Goal: Communication & Community: Answer question/provide support

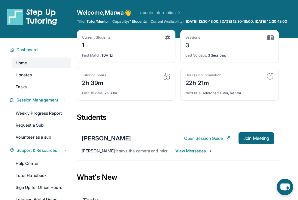
click at [189, 154] on span "View Messages" at bounding box center [194, 151] width 38 height 6
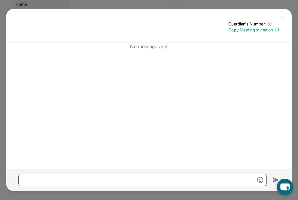
scroll to position [64, 0]
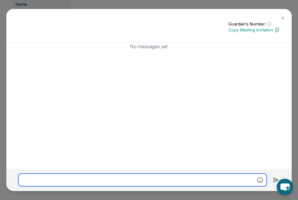
click at [87, 181] on input "text" at bounding box center [142, 180] width 248 height 13
type input "**********"
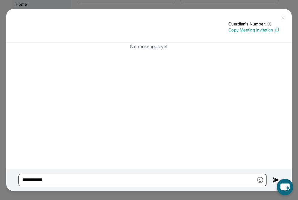
click at [283, 19] on img at bounding box center [282, 18] width 5 height 5
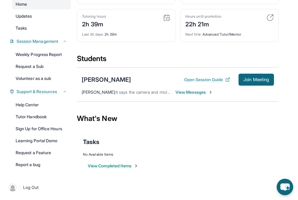
click at [196, 91] on span "View Messages" at bounding box center [194, 92] width 38 height 6
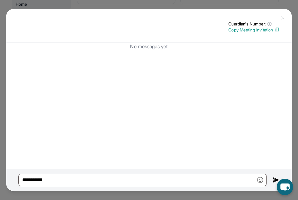
click at [282, 16] on img at bounding box center [282, 18] width 5 height 5
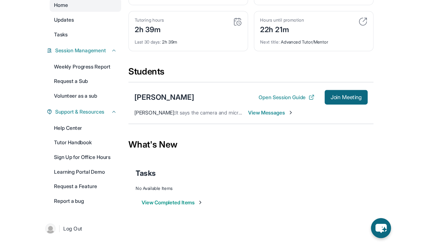
scroll to position [38, 0]
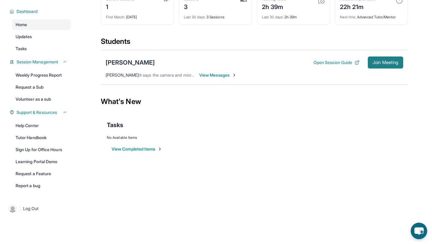
click at [297, 61] on span "Join Meeting" at bounding box center [386, 63] width 26 height 4
click at [137, 64] on div "[PERSON_NAME]" at bounding box center [130, 62] width 49 height 8
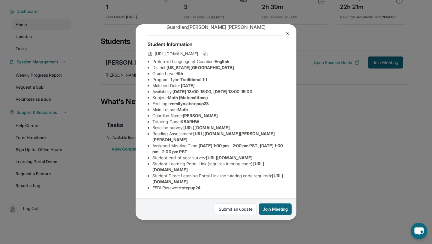
scroll to position [65, 0]
click at [212, 101] on li "Eedi login : emilyc.atstepup28" at bounding box center [218, 104] width 132 height 6
drag, startPoint x: 215, startPoint y: 59, endPoint x: 175, endPoint y: 59, distance: 40.8
click at [175, 101] on li "Eedi login : emilyc.atstepup28" at bounding box center [218, 104] width 132 height 6
copy span "emilyc.atstepup28"
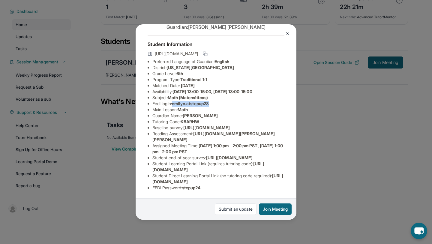
scroll to position [69, 0]
drag, startPoint x: 208, startPoint y: 189, endPoint x: 185, endPoint y: 189, distance: 22.2
click at [185, 189] on li "EEDI Password : stepup24" at bounding box center [218, 188] width 132 height 6
copy span "stepup24"
